Goal: Information Seeking & Learning: Learn about a topic

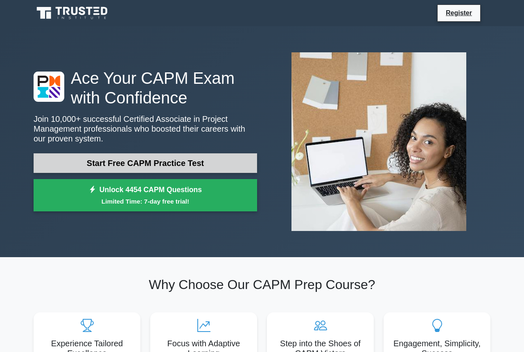
click at [191, 157] on link "Start Free CAPM Practice Test" at bounding box center [145, 163] width 223 height 20
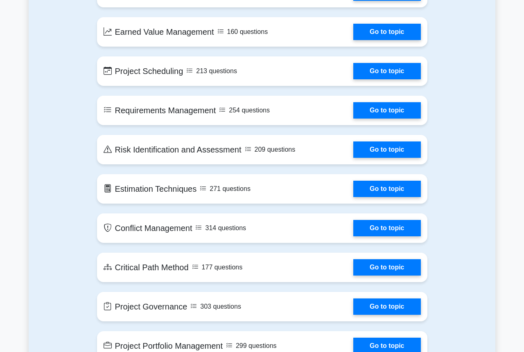
scroll to position [1070, 0]
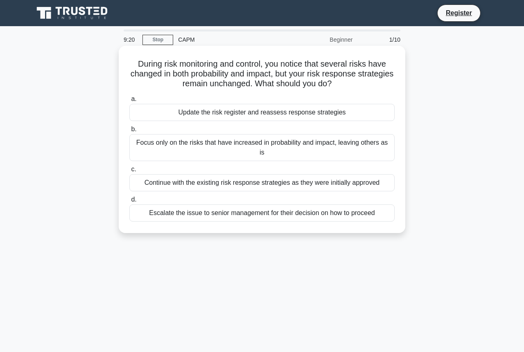
click at [233, 205] on div "Escalate the issue to senior management for their decision on how to proceed" at bounding box center [261, 213] width 265 height 17
click at [129, 203] on input "d. Escalate the issue to senior management for their decision on how to proceed" at bounding box center [129, 199] width 0 height 5
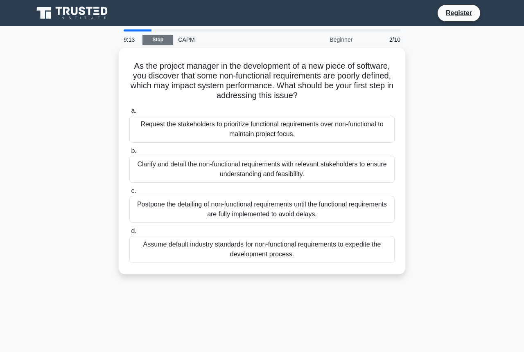
click at [165, 38] on link "Stop" at bounding box center [157, 40] width 31 height 10
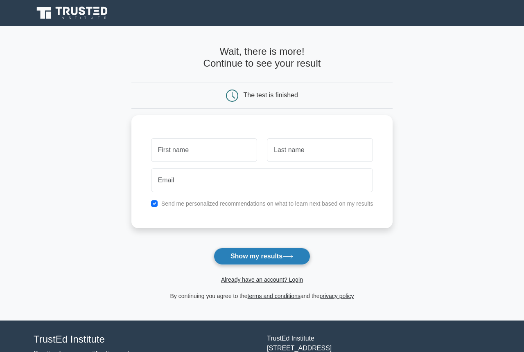
click at [269, 252] on button "Show my results" at bounding box center [262, 256] width 97 height 17
